Goal: Check status: Check status

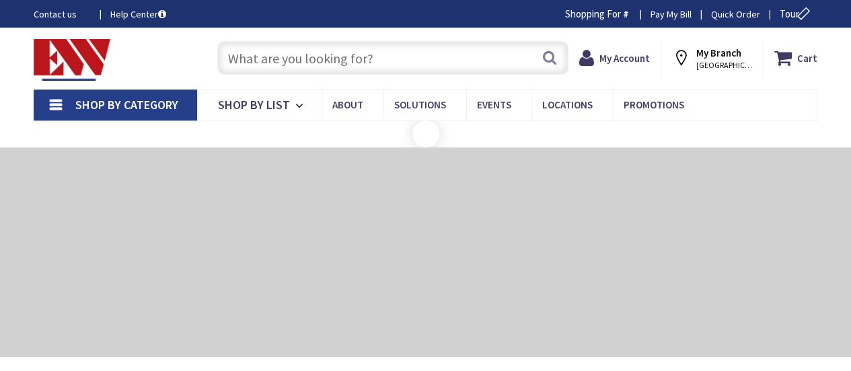
type input "[GEOGRAPHIC_DATA], [GEOGRAPHIC_DATA]"
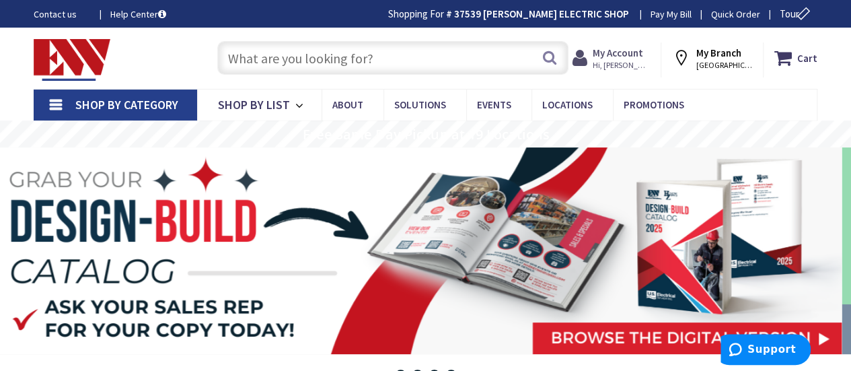
click at [643, 54] on strong "My Account" at bounding box center [618, 52] width 50 height 13
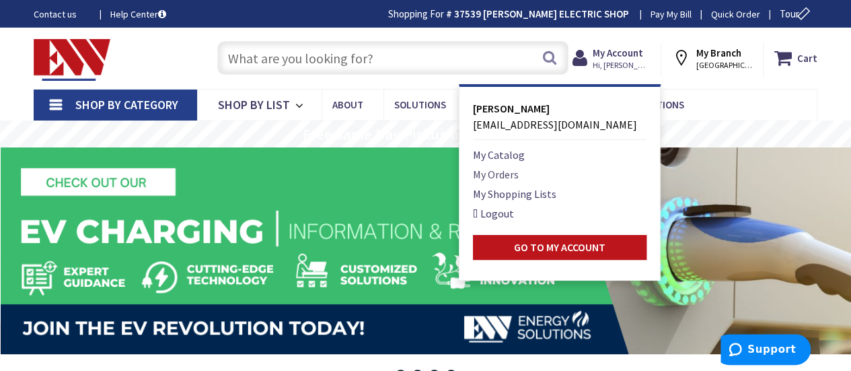
click at [509, 176] on link "My Orders" at bounding box center [496, 174] width 46 height 16
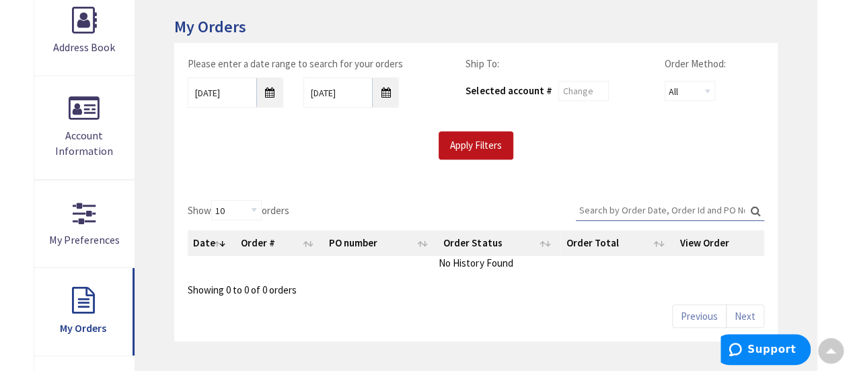
scroll to position [136, 0]
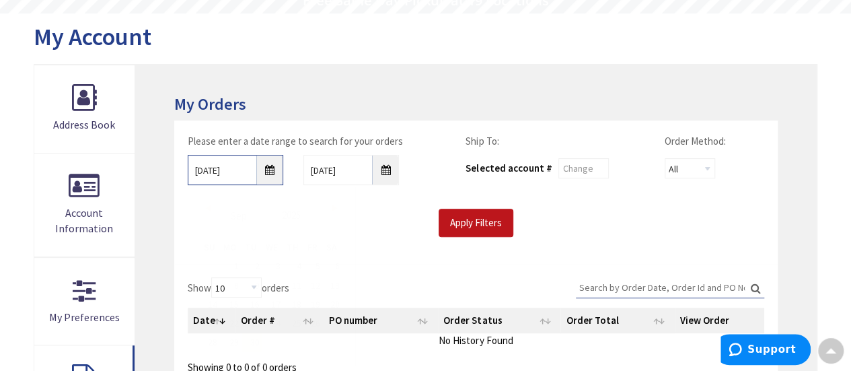
click at [276, 165] on input "9/30/2025" at bounding box center [236, 170] width 96 height 30
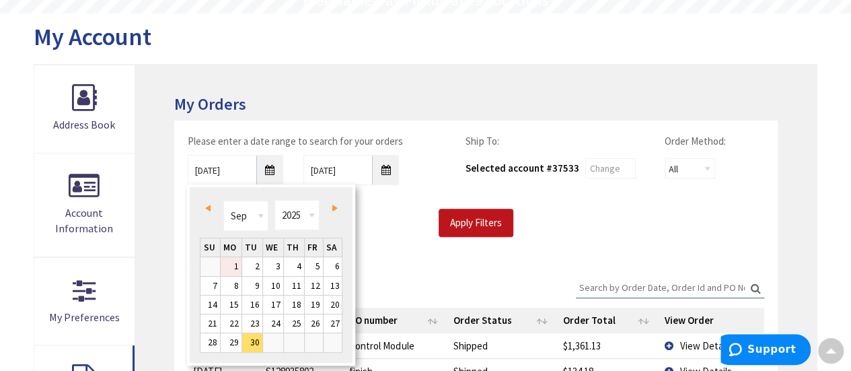
click at [238, 260] on link "1" at bounding box center [231, 266] width 21 height 18
type input "09/01/2025"
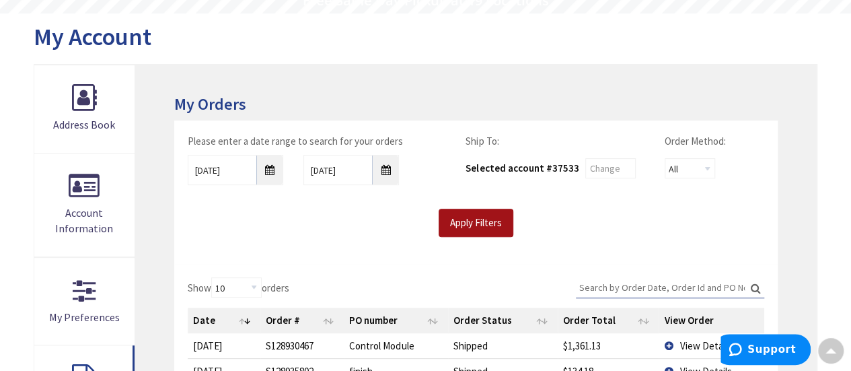
click at [486, 227] on input "Apply Filters" at bounding box center [476, 223] width 75 height 28
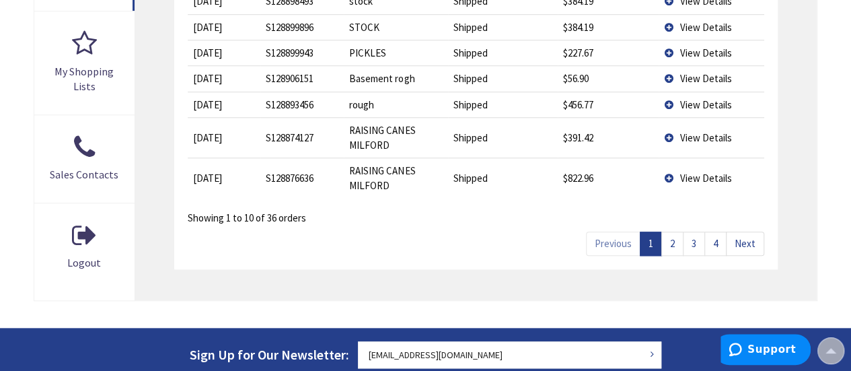
scroll to position [539, 0]
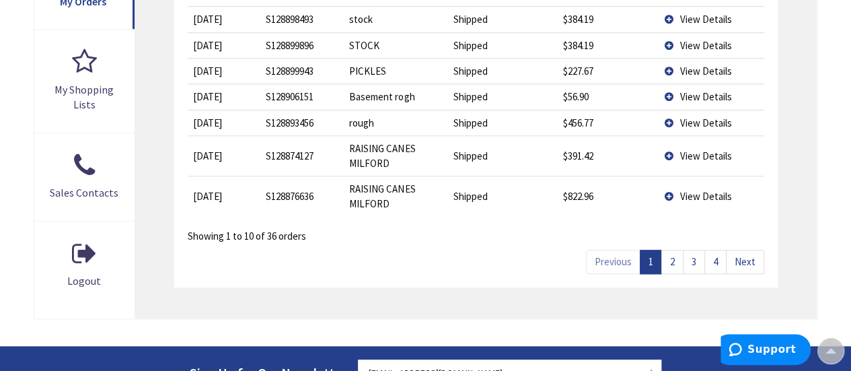
click at [673, 262] on link "2" at bounding box center [672, 262] width 22 height 24
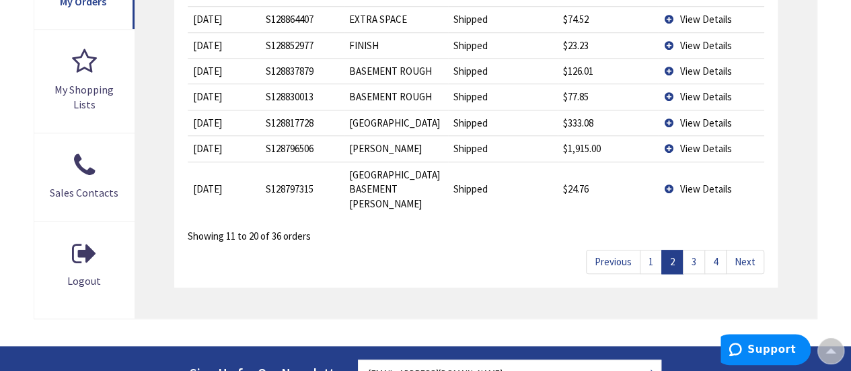
scroll to position [405, 0]
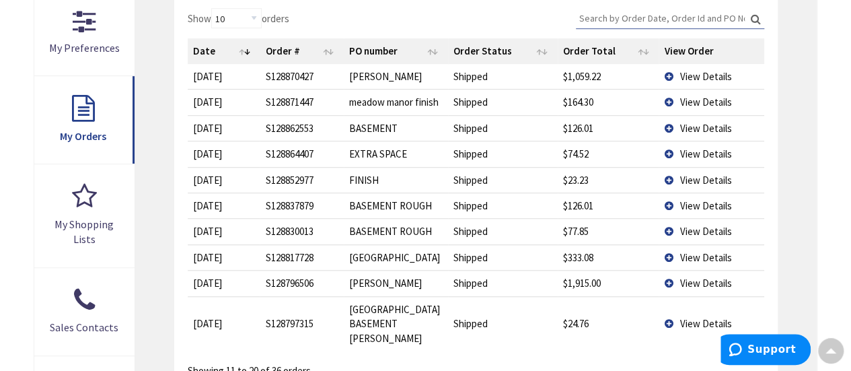
click at [667, 126] on td "View Details" at bounding box center [712, 128] width 106 height 26
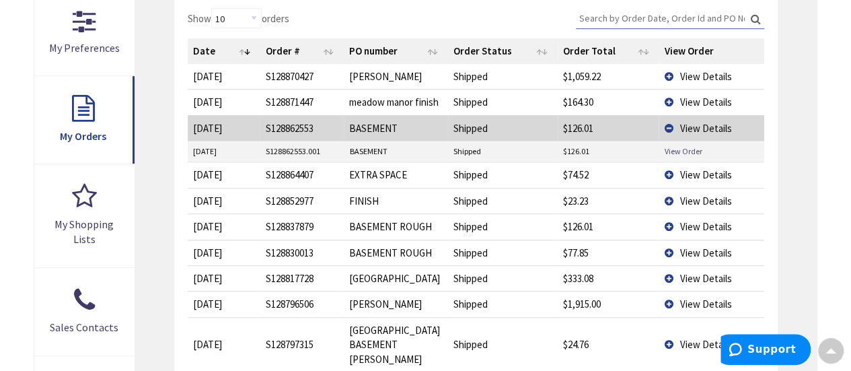
click at [672, 150] on link "View Order" at bounding box center [683, 150] width 38 height 11
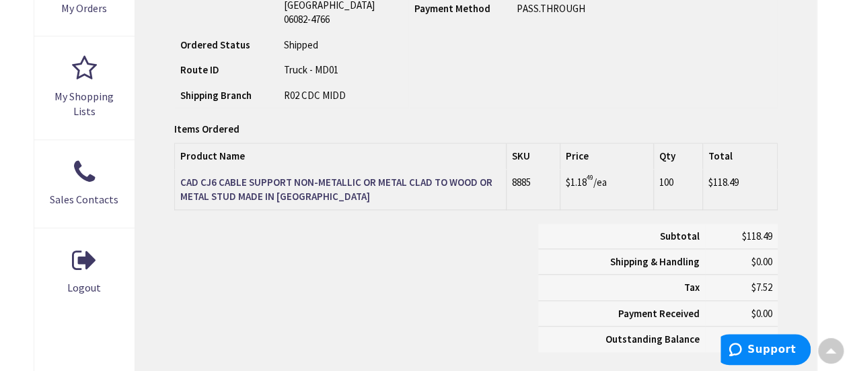
scroll to position [600, 0]
